Goal: Task Accomplishment & Management: Use online tool/utility

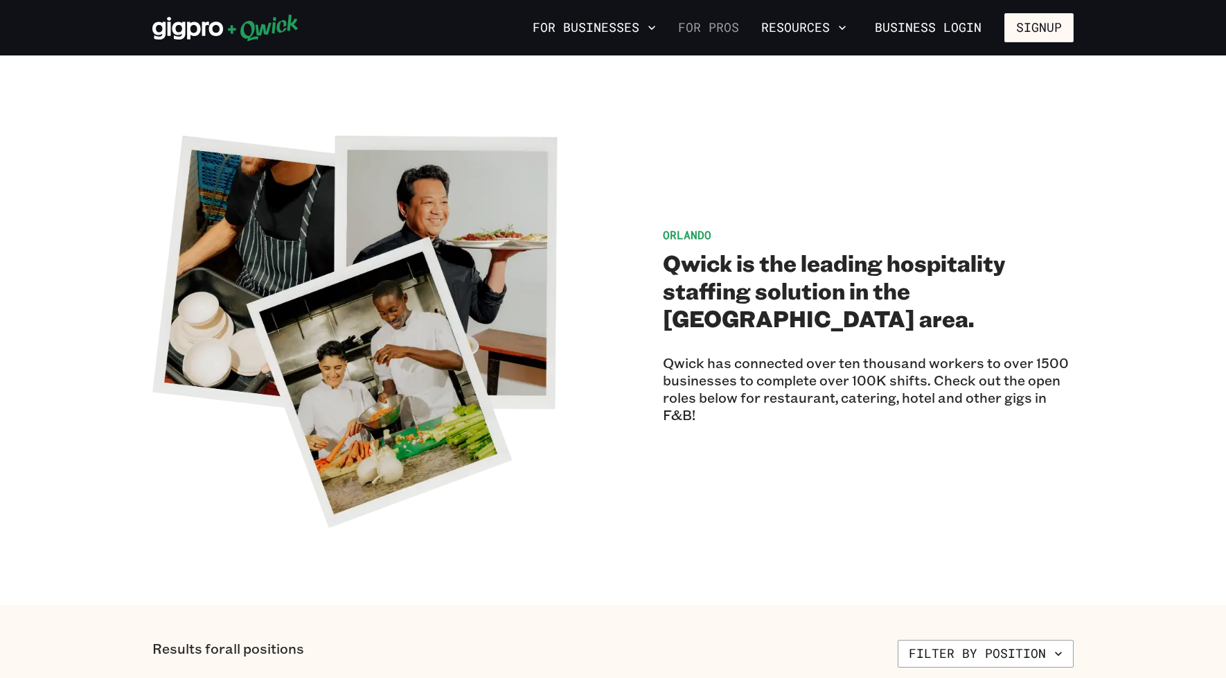
click at [727, 28] on link "For Pros" at bounding box center [709, 28] width 72 height 24
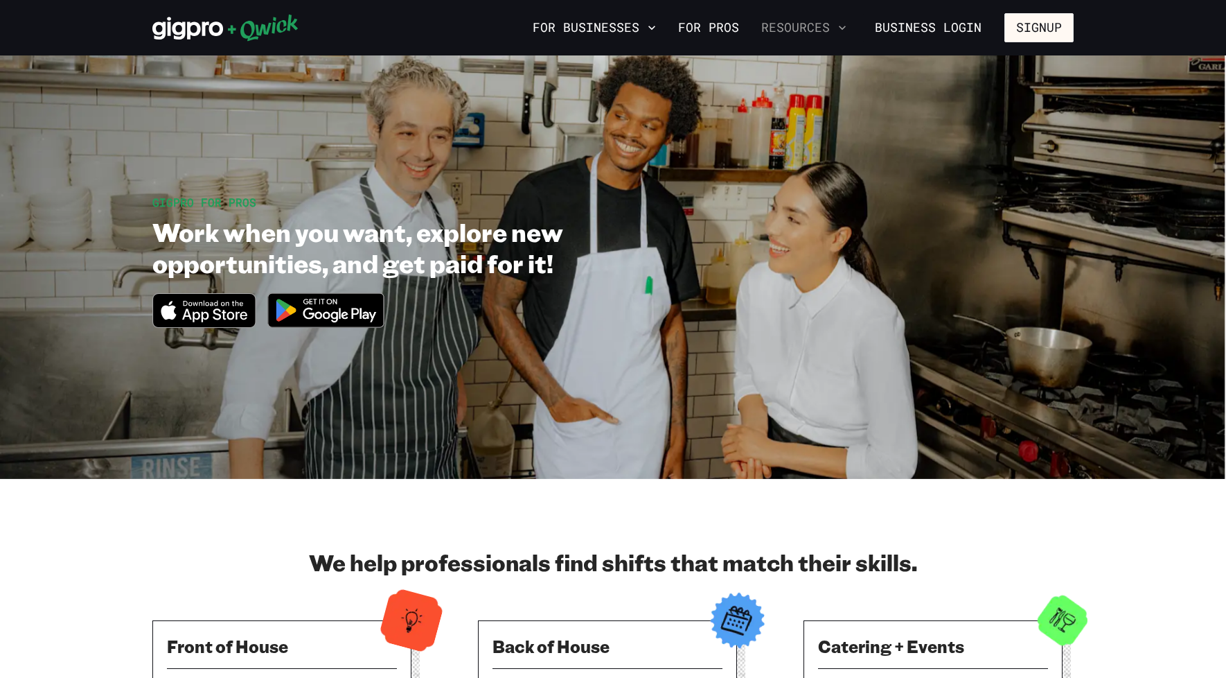
click at [849, 26] on icon "button" at bounding box center [843, 28] width 14 height 14
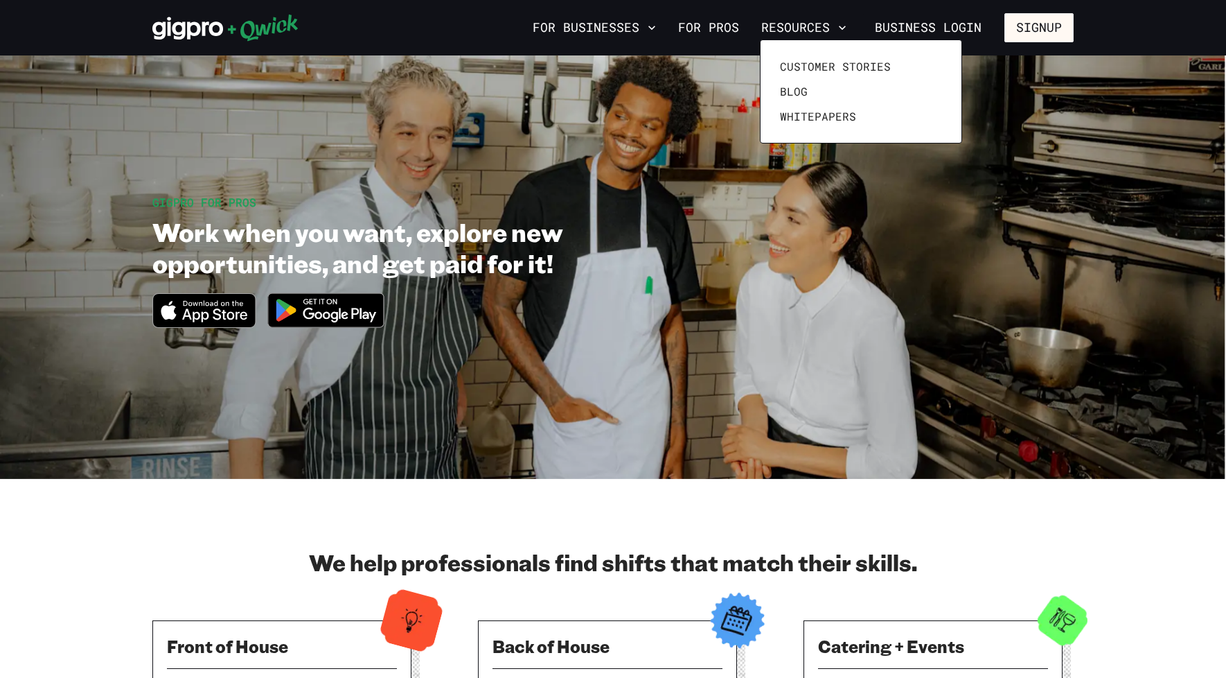
click at [849, 26] on div at bounding box center [613, 339] width 1226 height 678
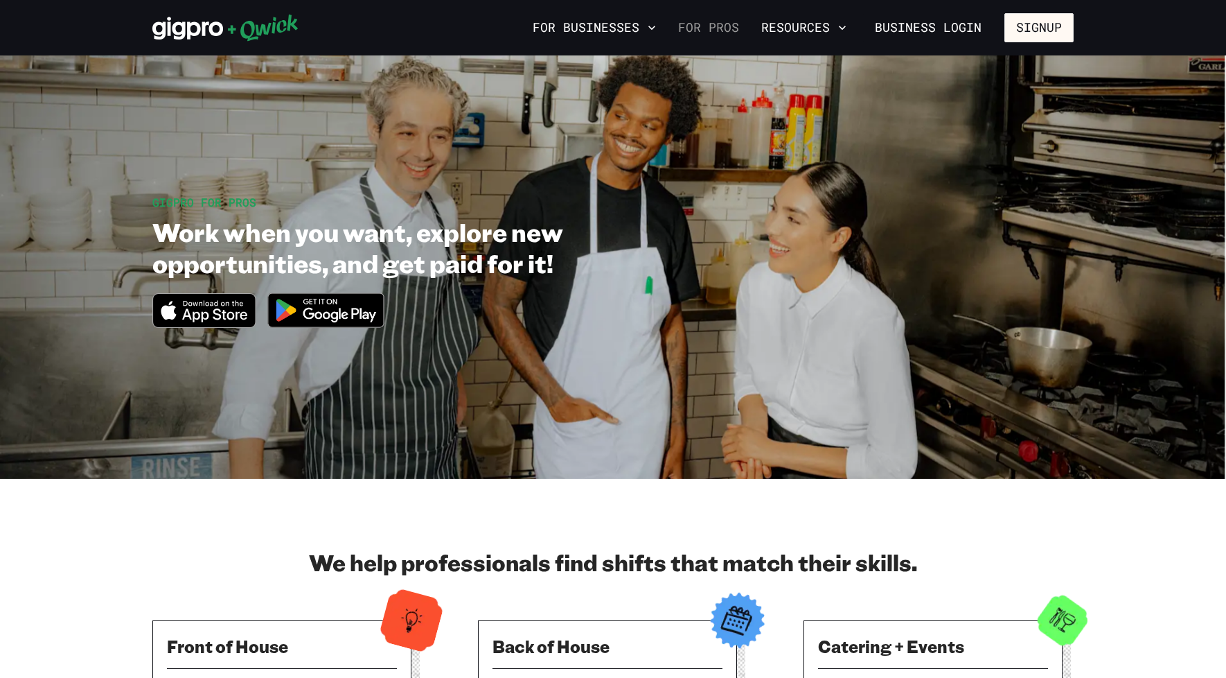
click at [737, 30] on link "For Pros" at bounding box center [709, 28] width 72 height 24
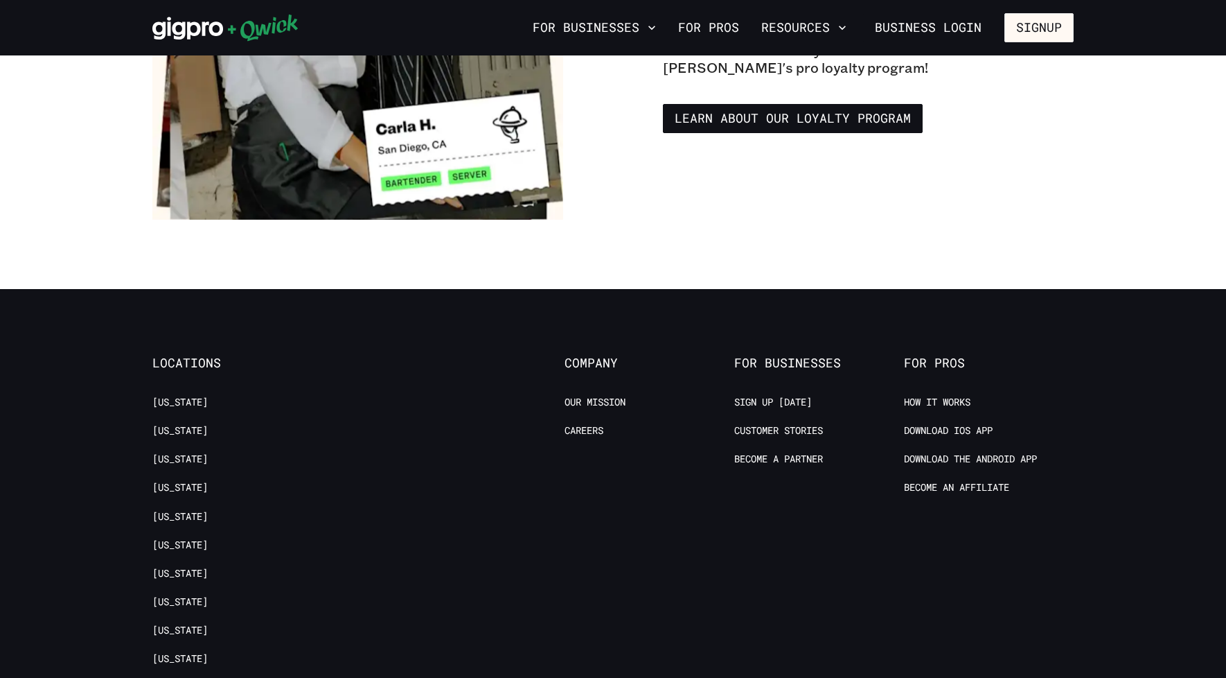
scroll to position [2596, 0]
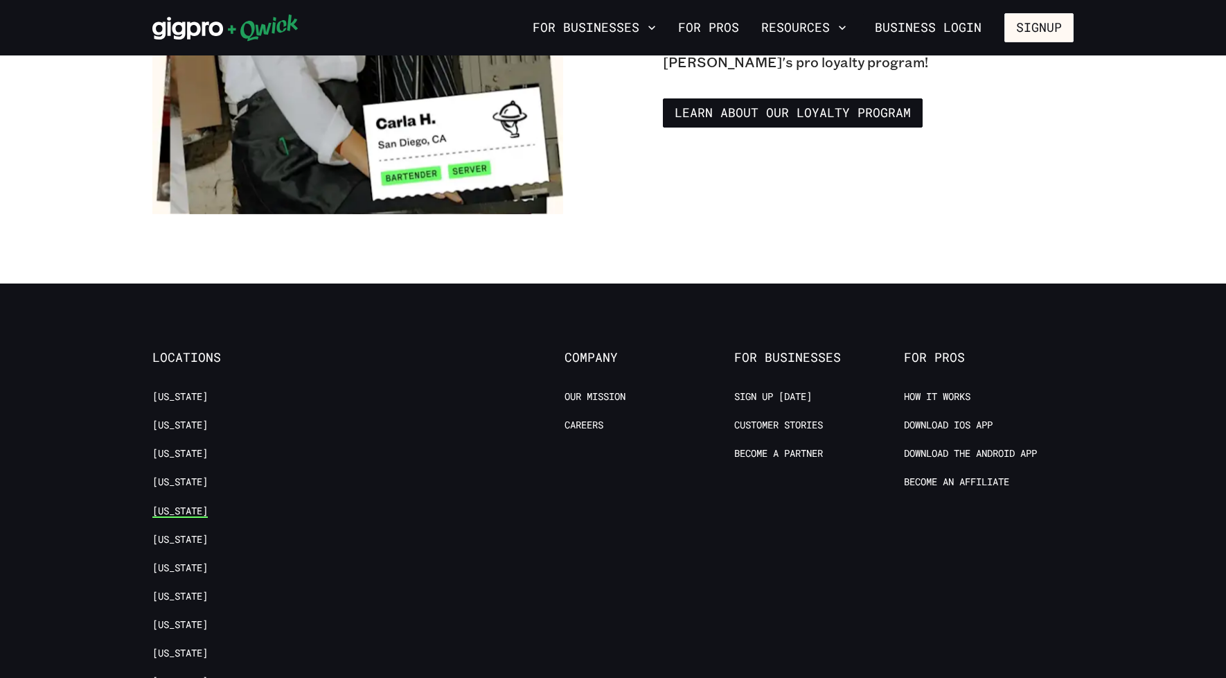
click at [173, 504] on link "[US_STATE]" at bounding box center [179, 510] width 55 height 13
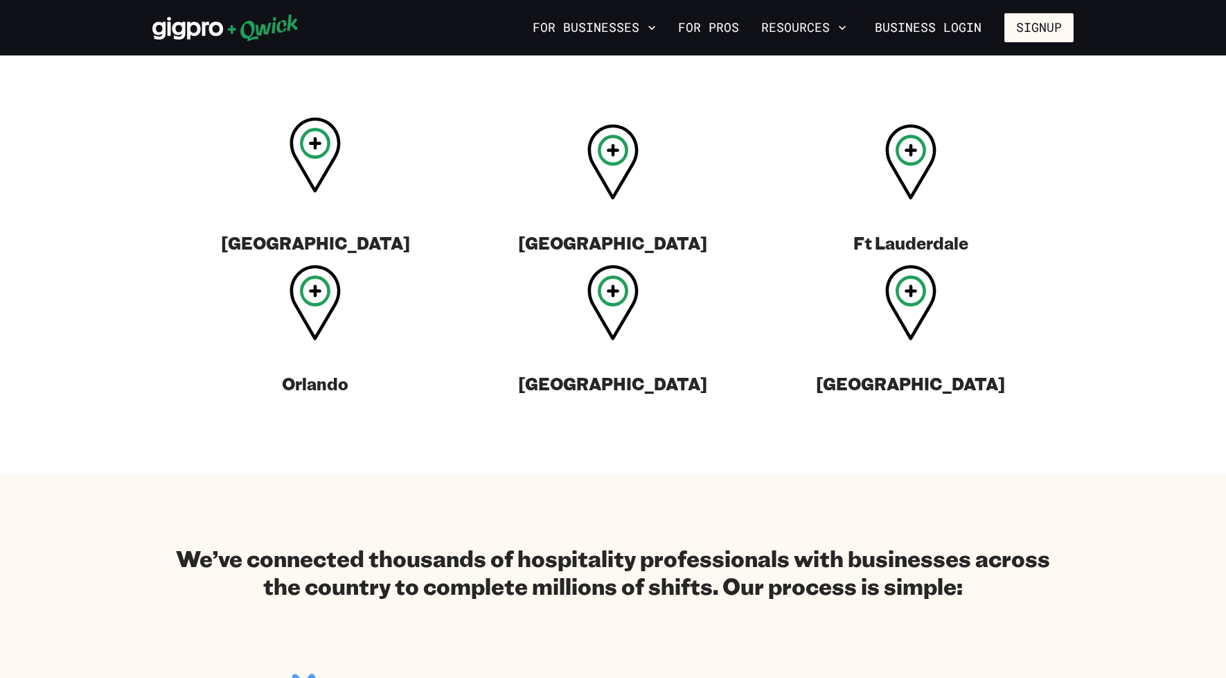
scroll to position [534, 0]
click at [333, 292] on icon at bounding box center [315, 296] width 51 height 76
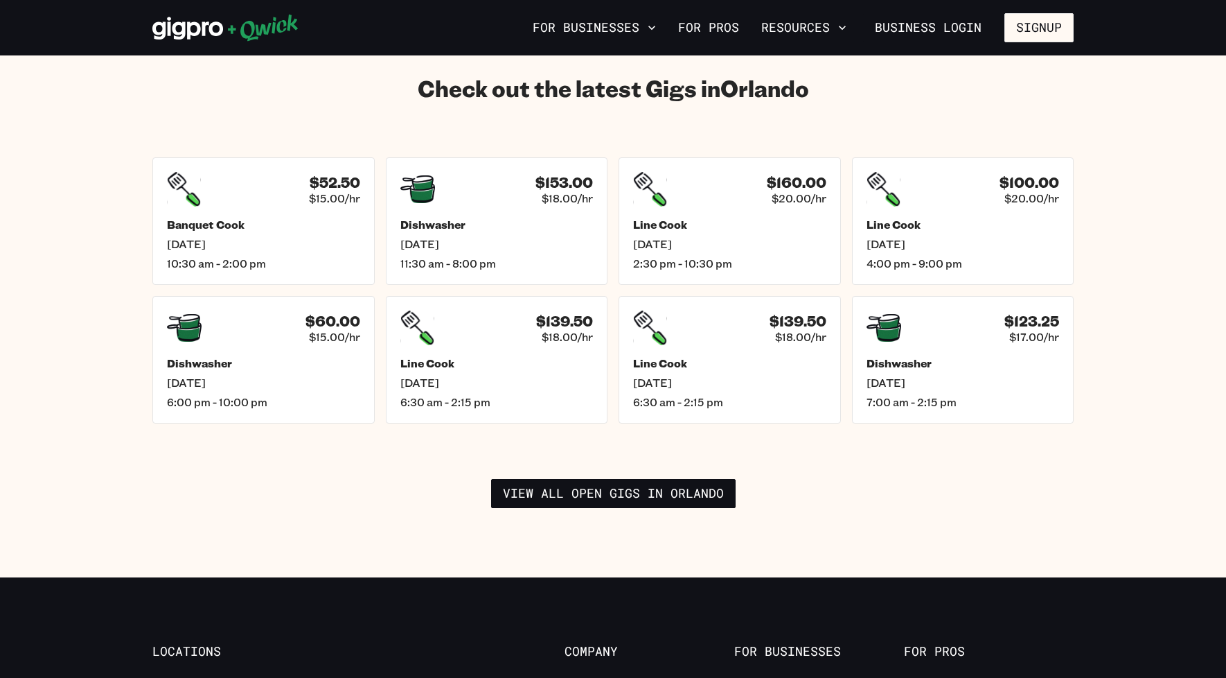
scroll to position [1949, 0]
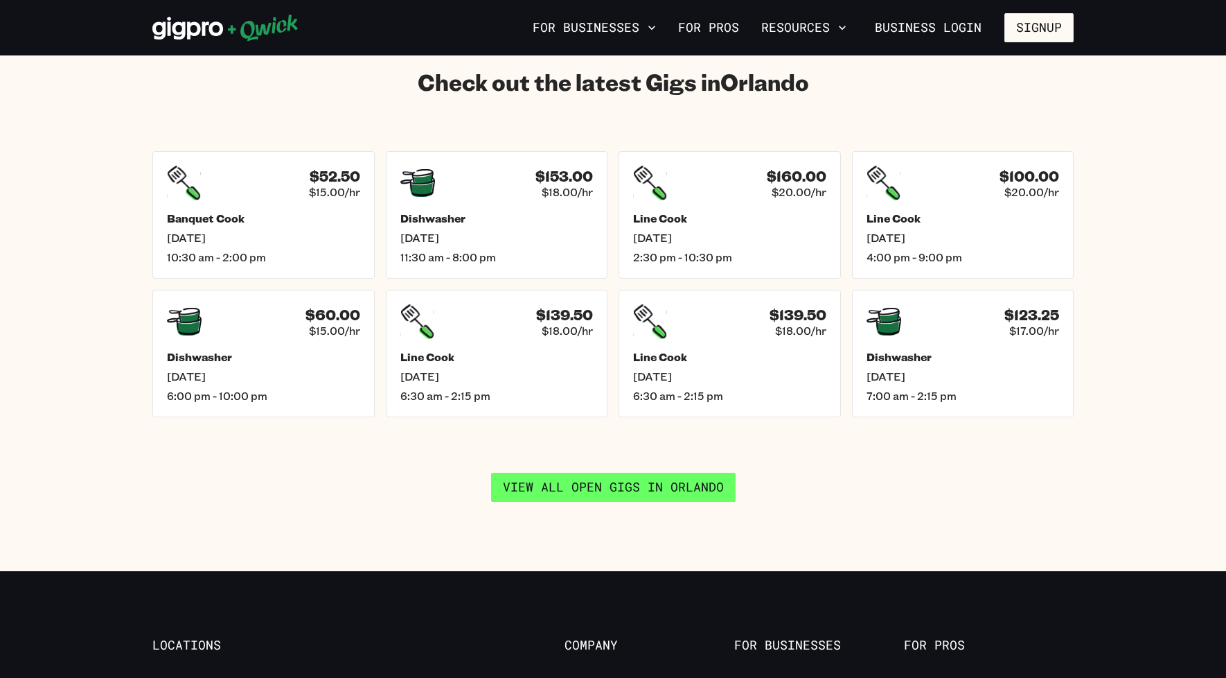
click at [656, 475] on link "View all open gigs in [GEOGRAPHIC_DATA]" at bounding box center [613, 487] width 245 height 29
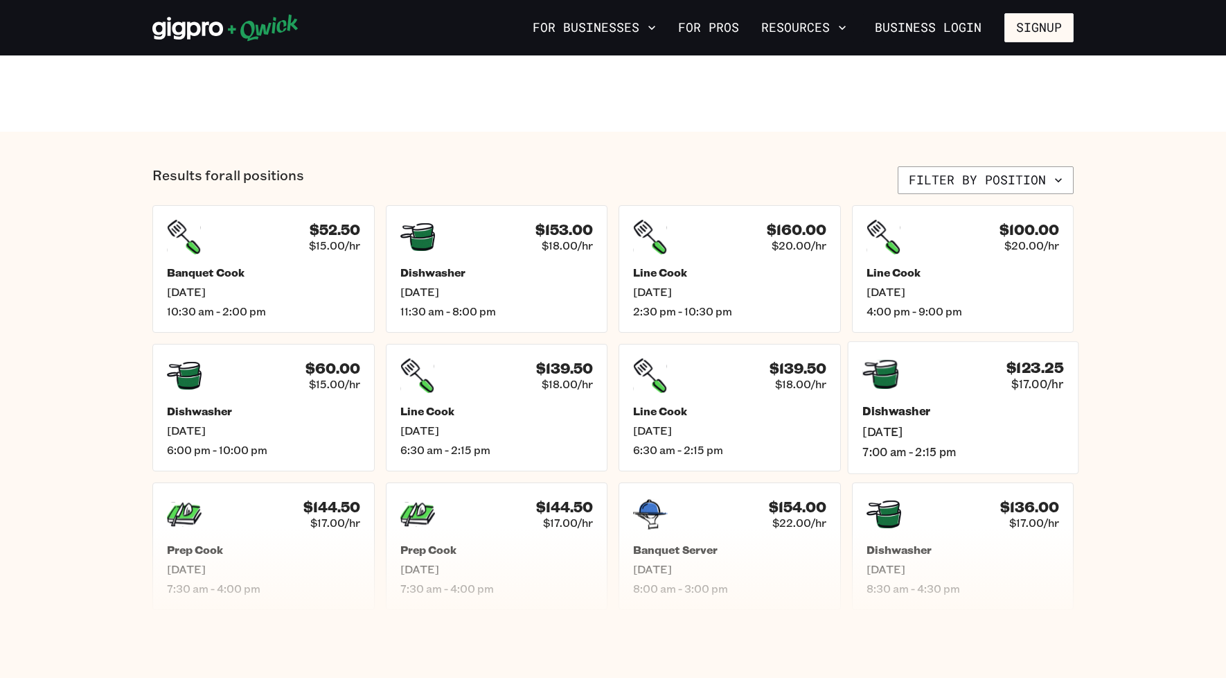
scroll to position [470, 0]
